Goal: Transaction & Acquisition: Purchase product/service

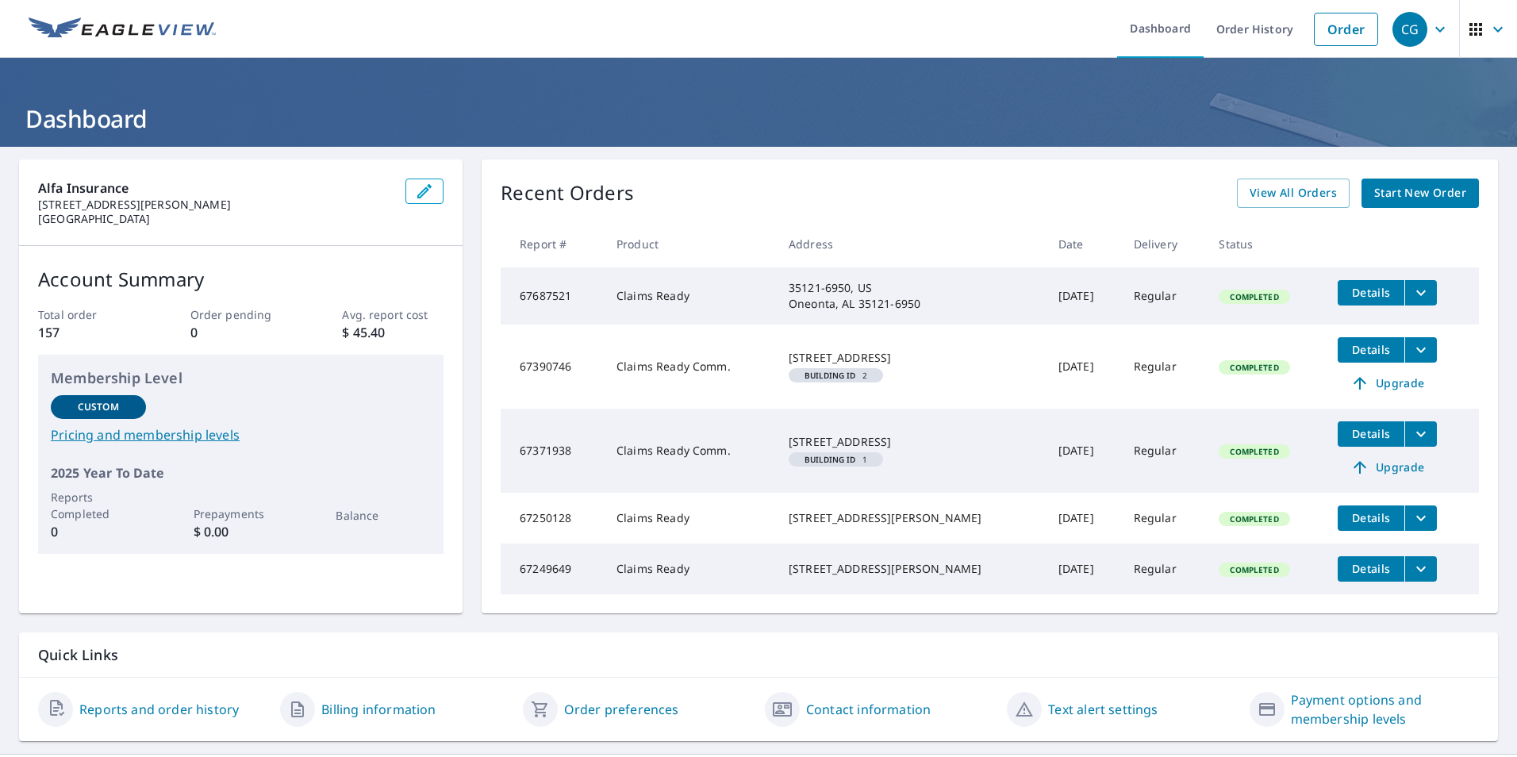
click at [1391, 196] on span "Start New Order" at bounding box center [1420, 193] width 92 height 20
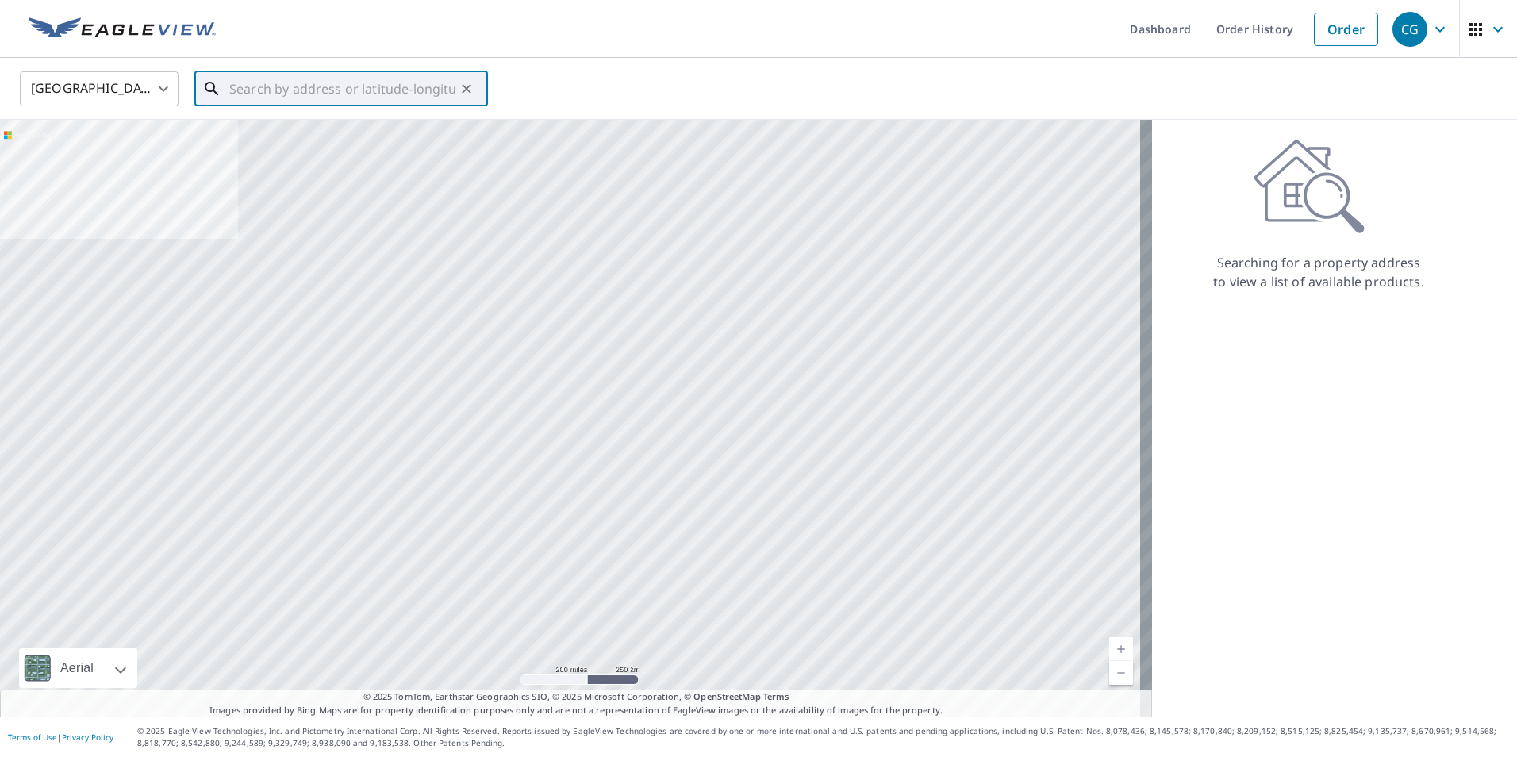
click at [347, 96] on input "text" at bounding box center [342, 89] width 226 height 44
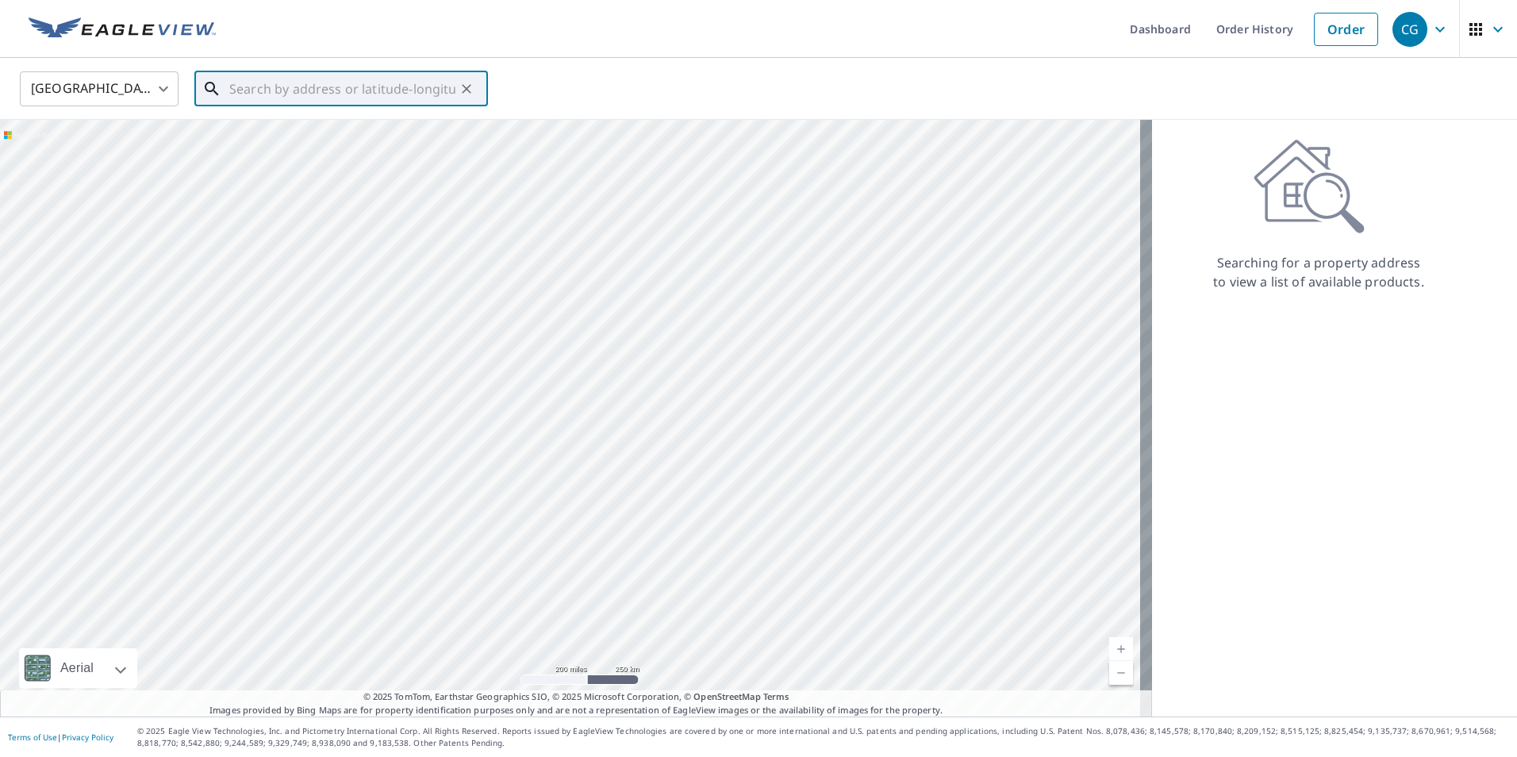
click at [352, 98] on input "text" at bounding box center [342, 89] width 226 height 44
click at [347, 155] on p "[GEOGRAPHIC_DATA], AL 35031" at bounding box center [350, 152] width 249 height 16
type input "[STREET_ADDRESS][PERSON_NAME]"
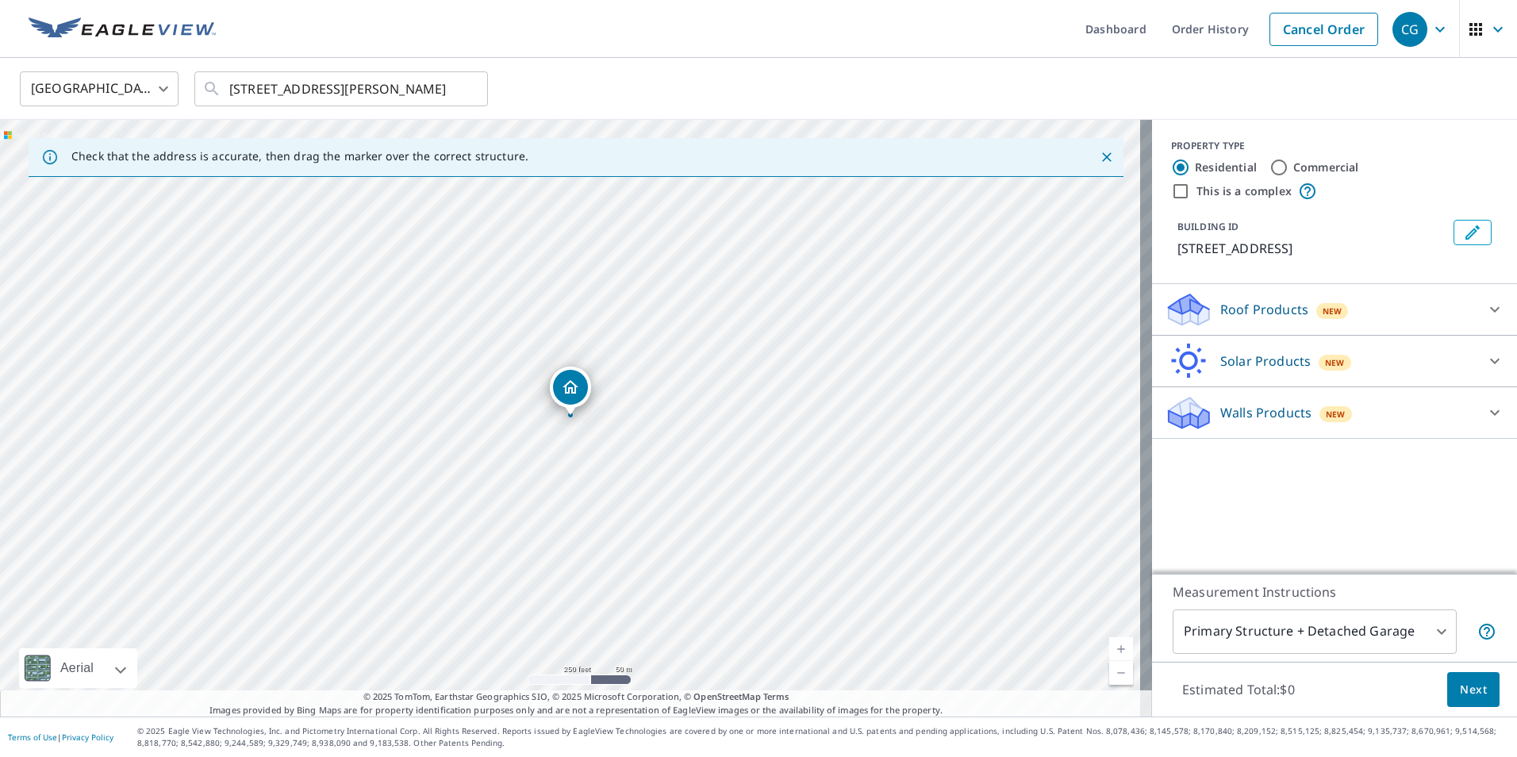
click at [1485, 300] on icon at bounding box center [1494, 309] width 19 height 19
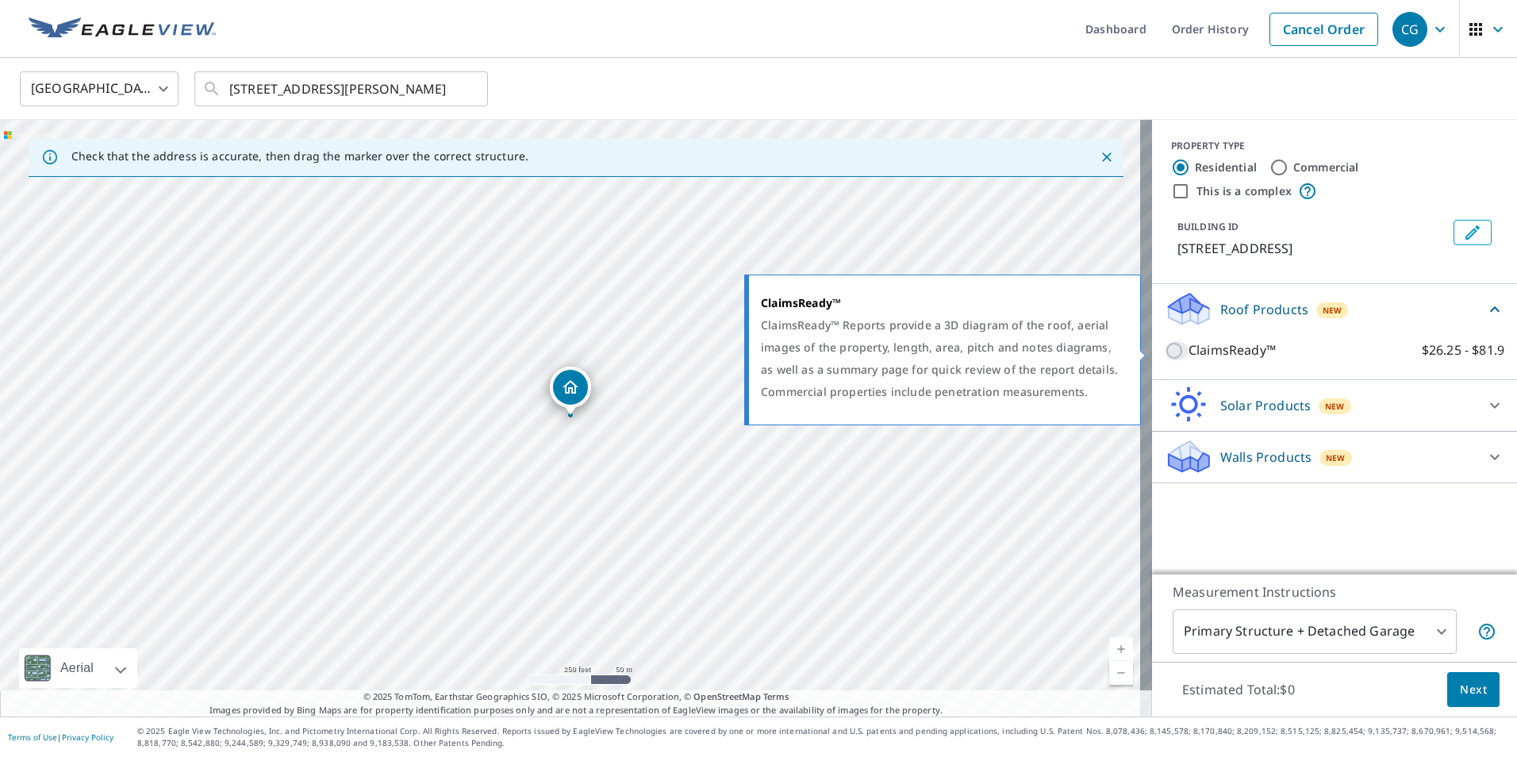
click at [1166, 351] on input "ClaimsReady™ $26.25 - $81.9" at bounding box center [1177, 350] width 24 height 19
checkbox input "true"
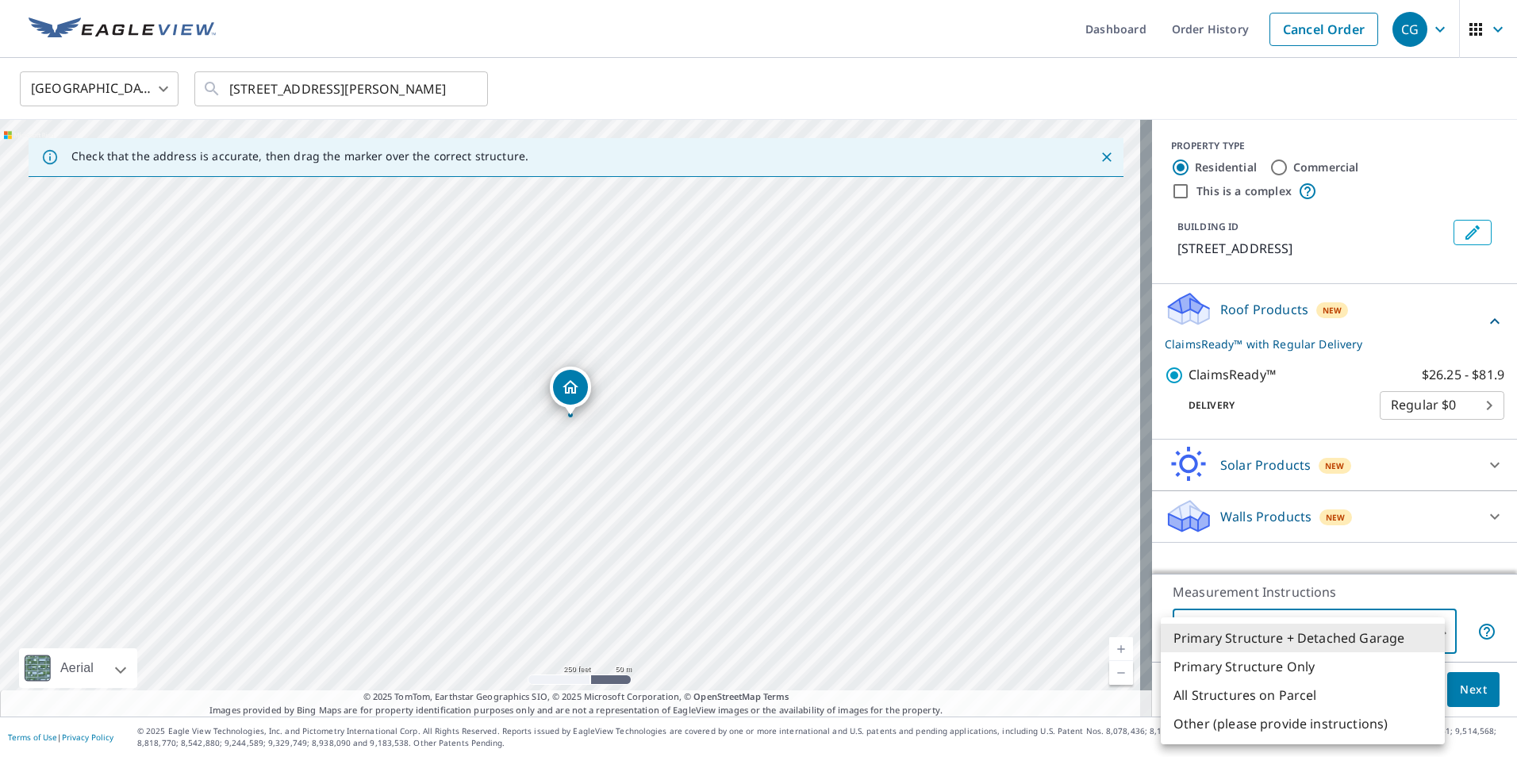
click at [1434, 635] on body "CG CG Dashboard Order History Cancel Order CG [GEOGRAPHIC_DATA] [GEOGRAPHIC_DAT…" at bounding box center [758, 378] width 1517 height 757
click at [1337, 668] on li "Primary Structure Only" at bounding box center [1303, 666] width 284 height 29
type input "2"
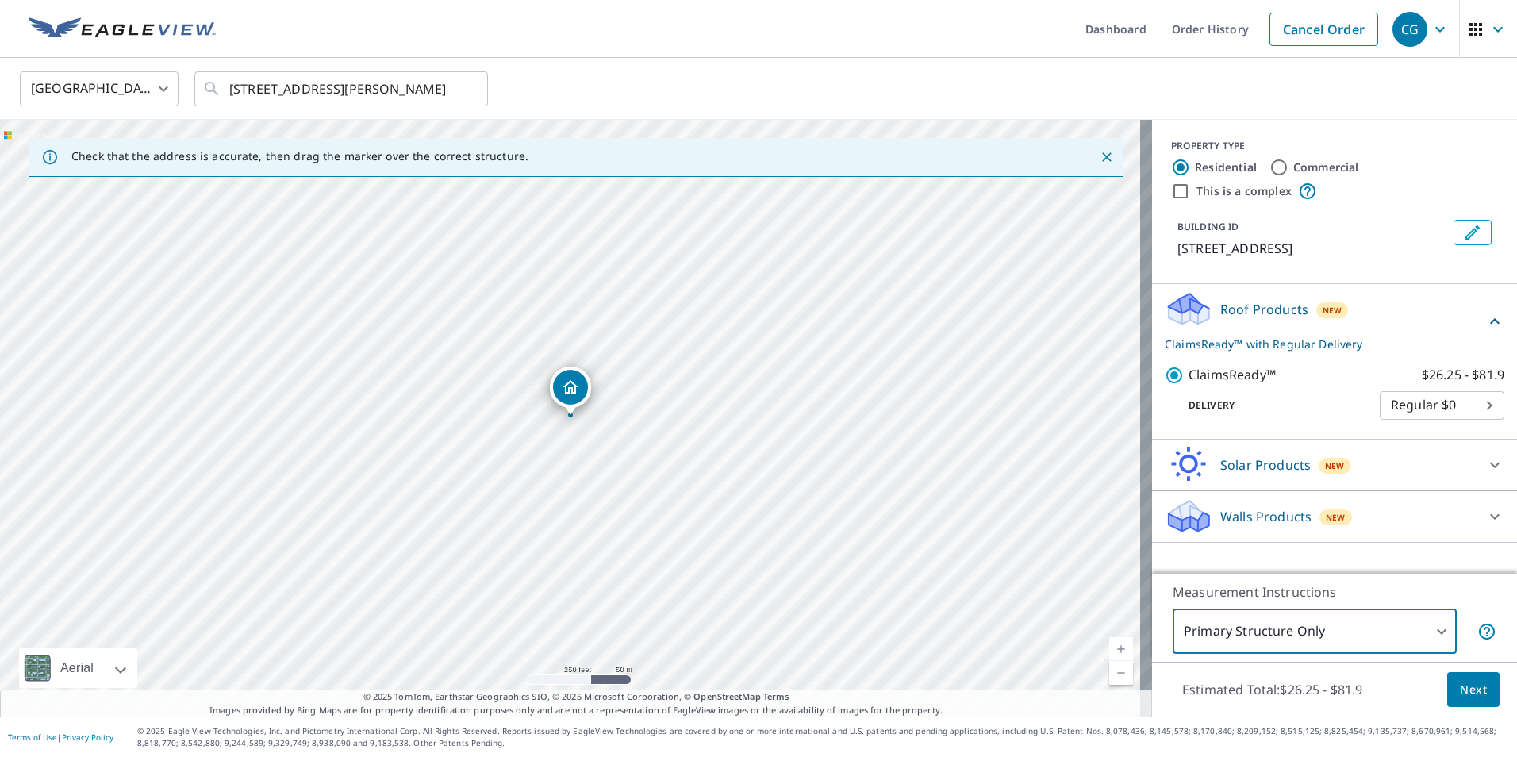
click at [1460, 694] on span "Next" at bounding box center [1473, 690] width 27 height 20
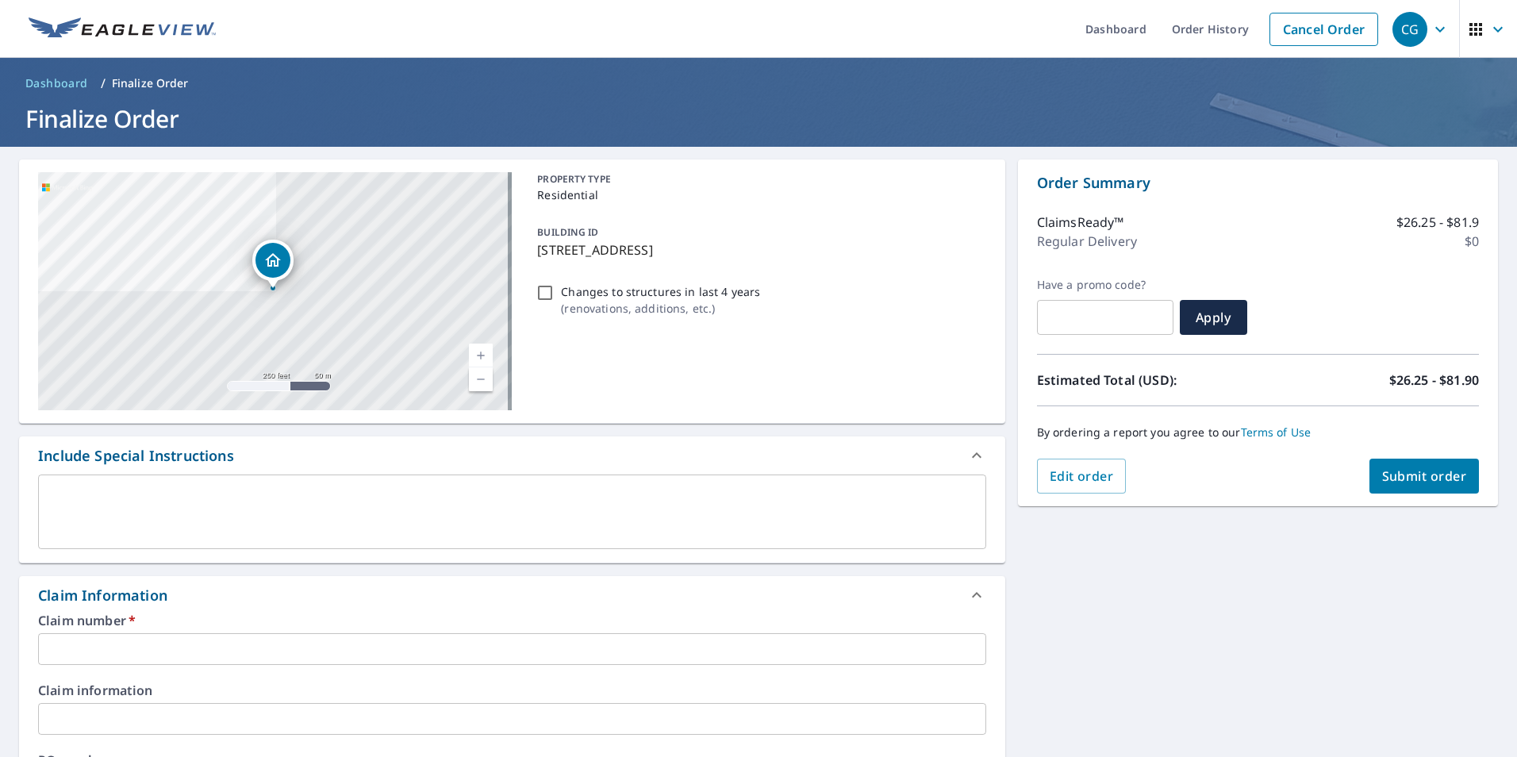
scroll to position [317, 0]
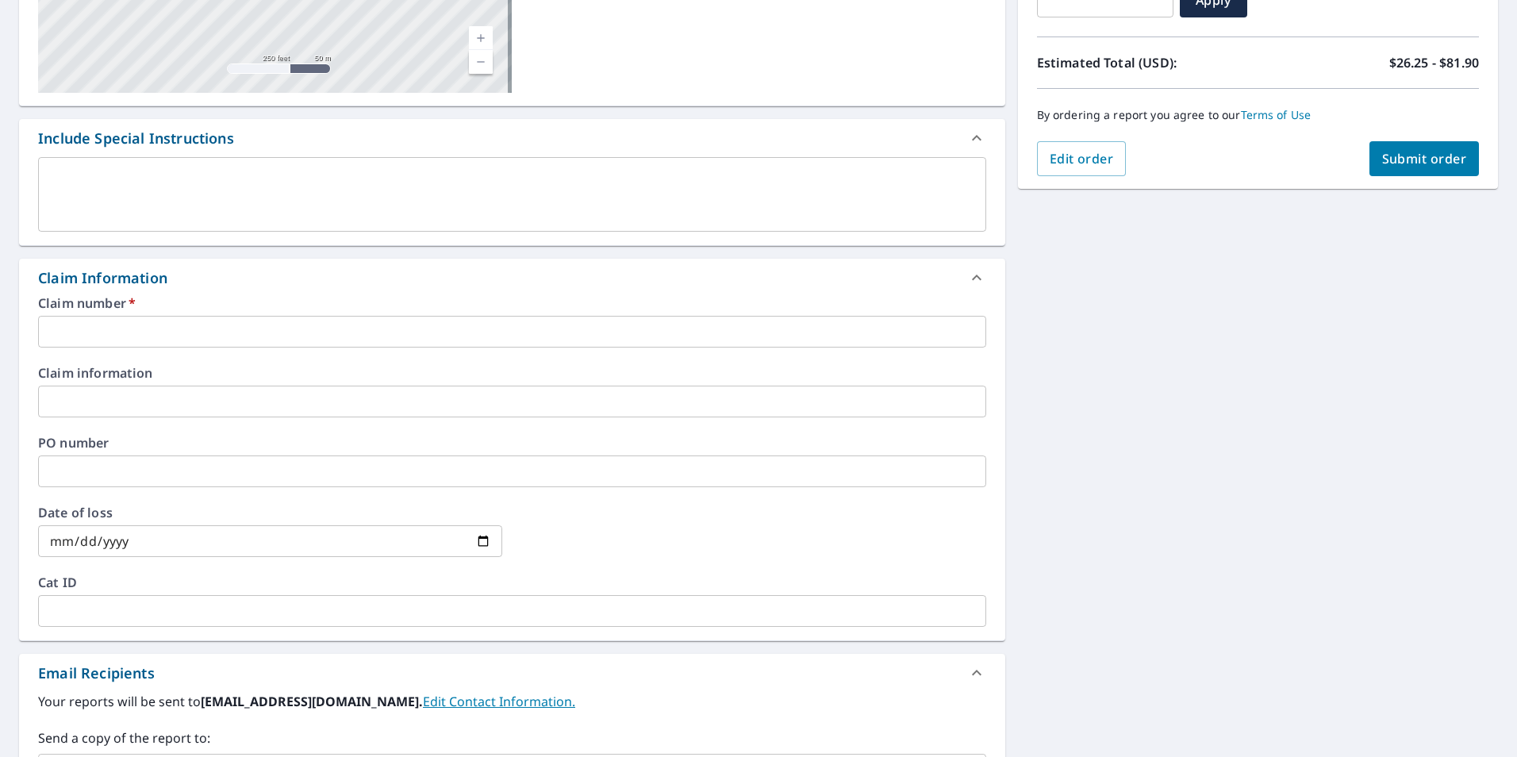
click at [275, 336] on input "text" at bounding box center [512, 332] width 948 height 32
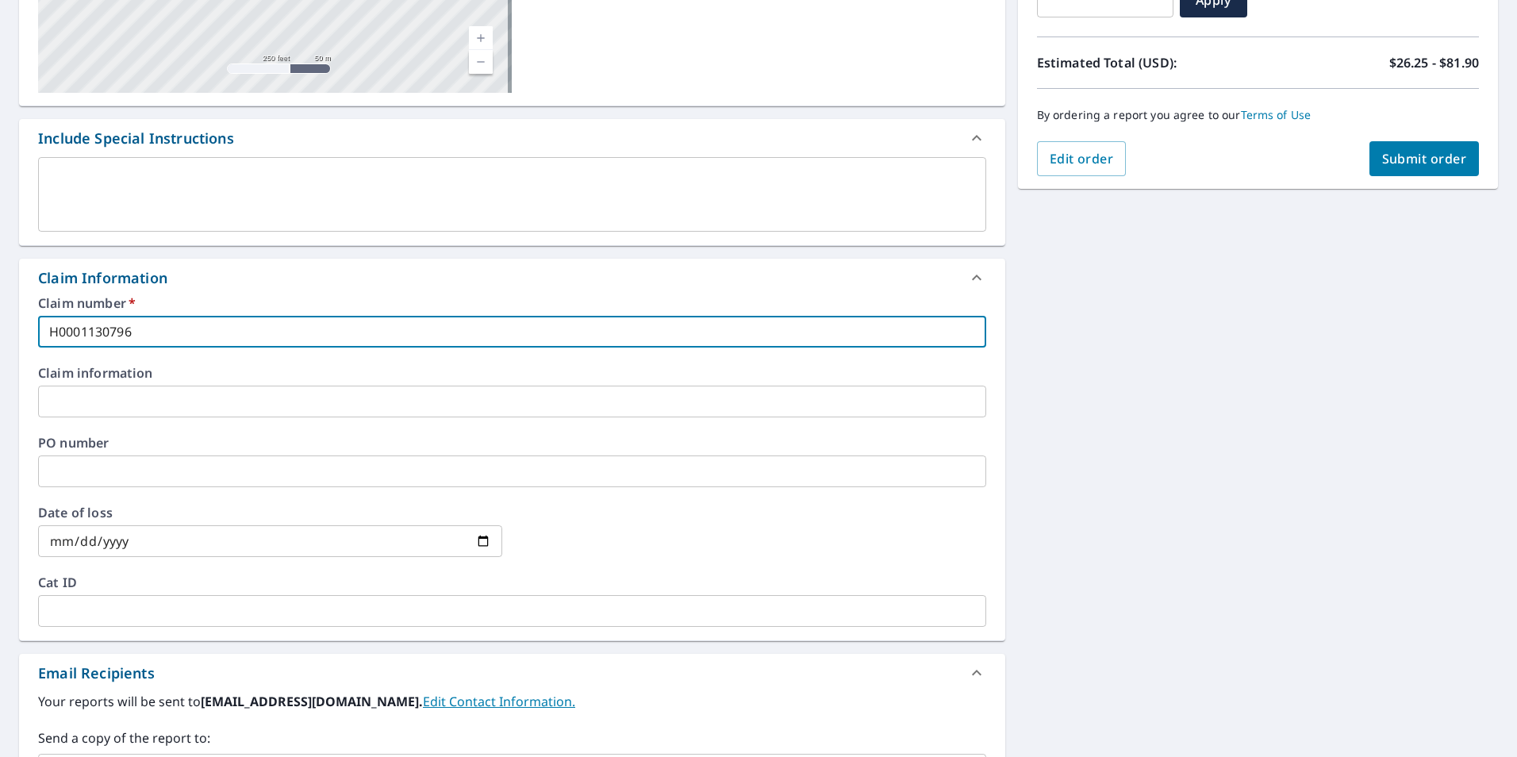
type input "H0001130796"
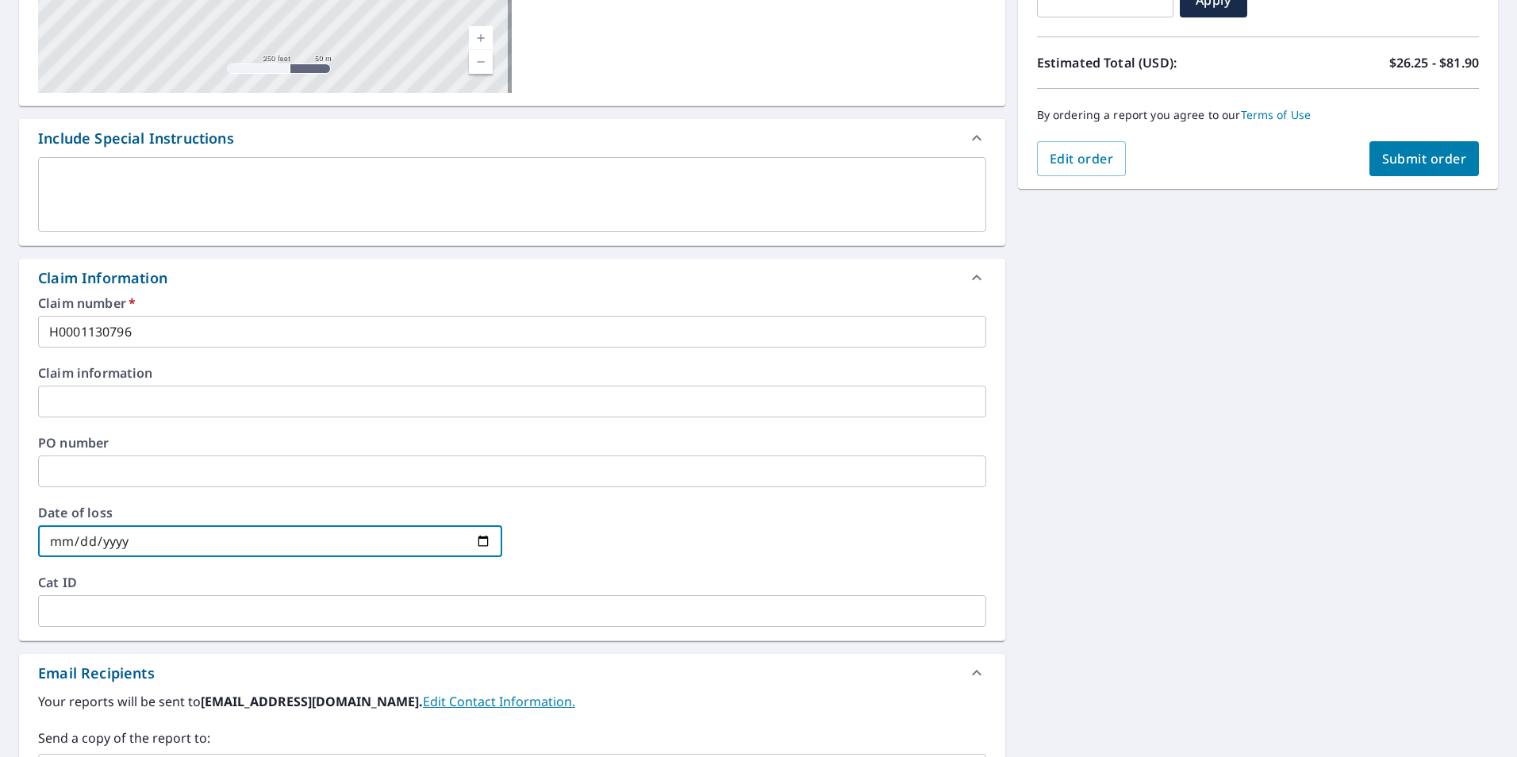
click at [477, 543] on input "date" at bounding box center [270, 541] width 464 height 32
type input "[DATE]"
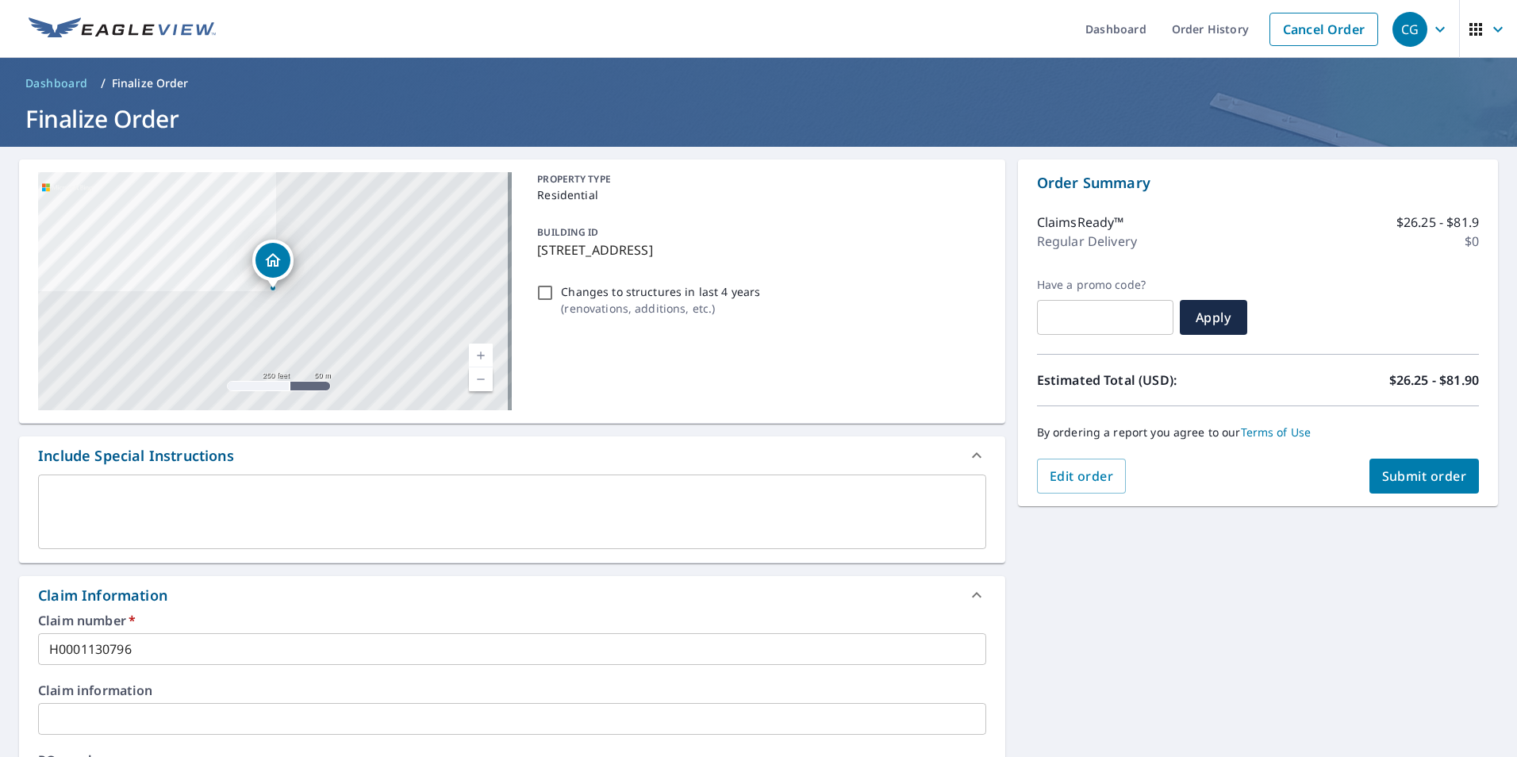
click at [1419, 478] on span "Submit order" at bounding box center [1424, 475] width 85 height 17
